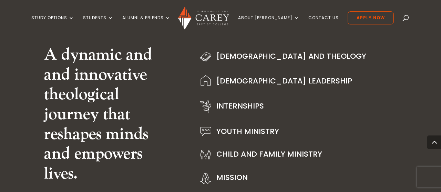
scroll to position [809, 0]
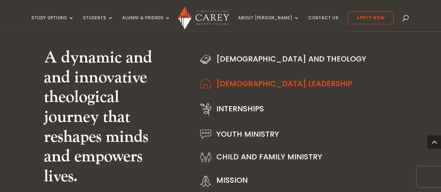
click at [257, 89] on link "Church Leadership" at bounding box center [284, 83] width 136 height 11
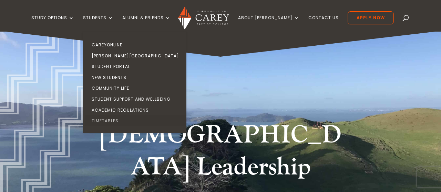
click at [116, 120] on link "Timetables" at bounding box center [136, 121] width 103 height 11
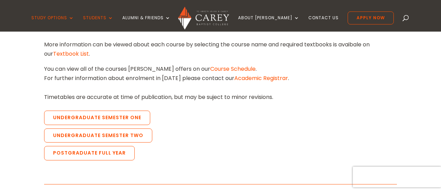
scroll to position [190, 0]
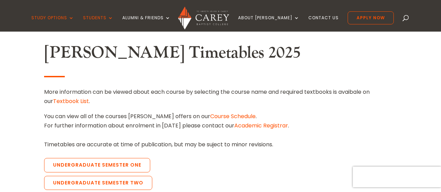
click at [210, 115] on link "Course Schedule" at bounding box center [232, 117] width 45 height 8
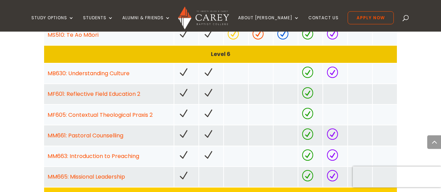
scroll to position [560, 0]
